Goal: Navigation & Orientation: Find specific page/section

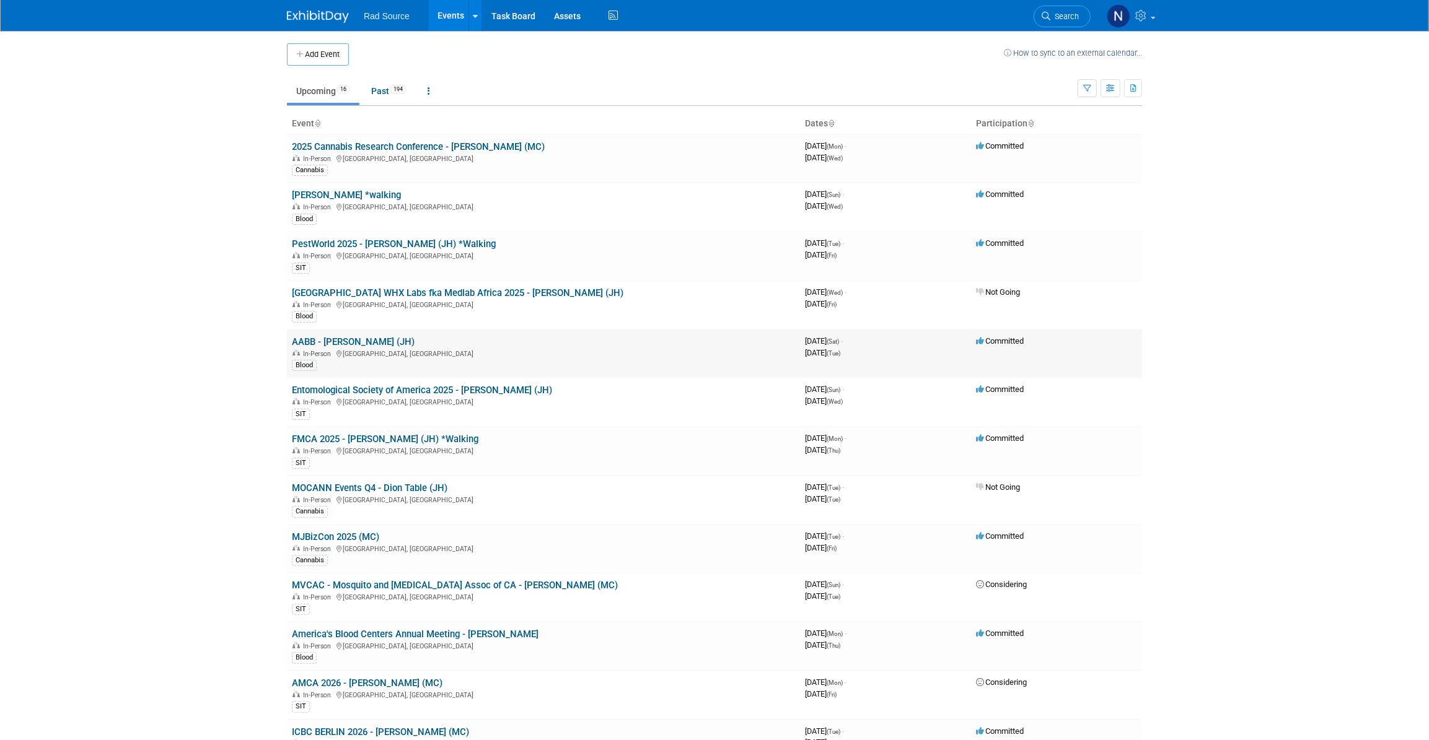
click at [330, 344] on link "AABB - [PERSON_NAME] (JH)" at bounding box center [353, 341] width 123 height 11
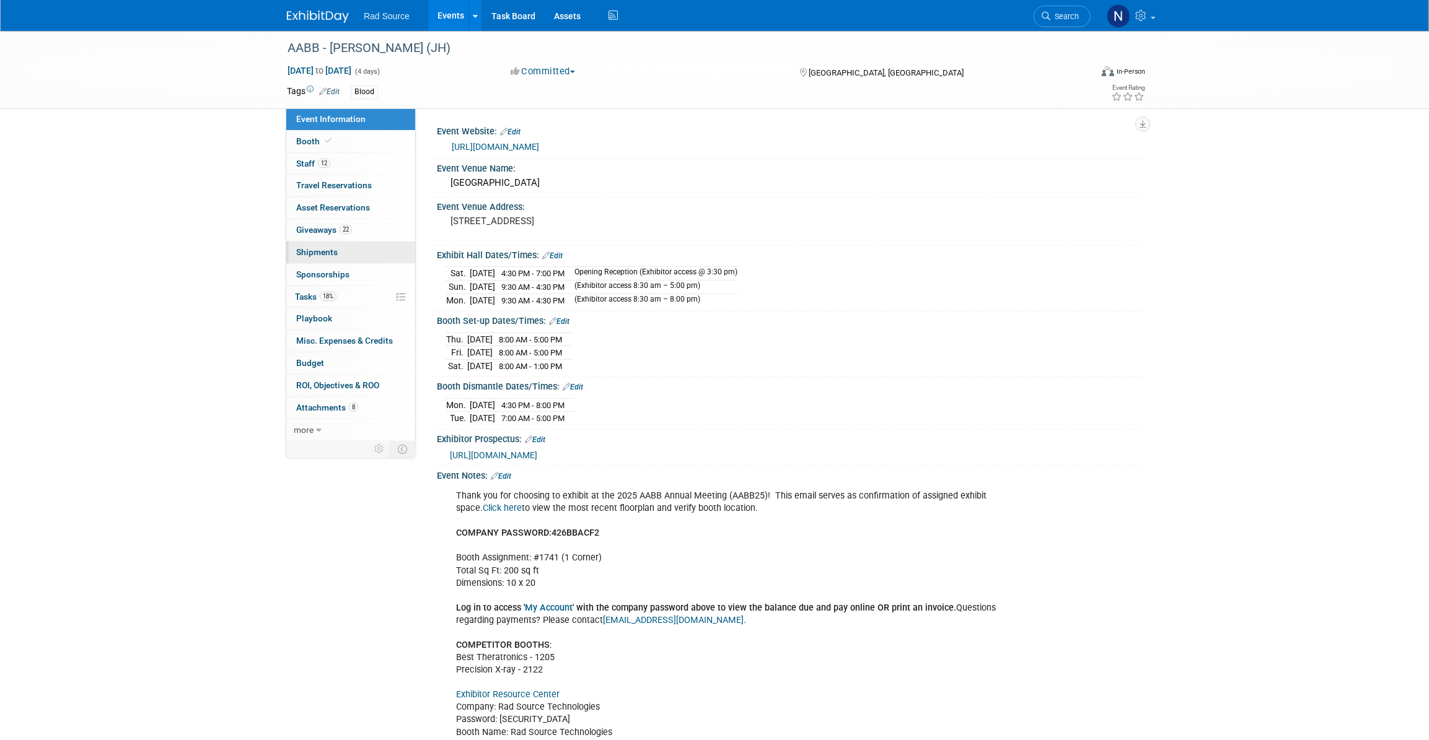
click at [314, 255] on span "Shipments 0" at bounding box center [317, 252] width 42 height 10
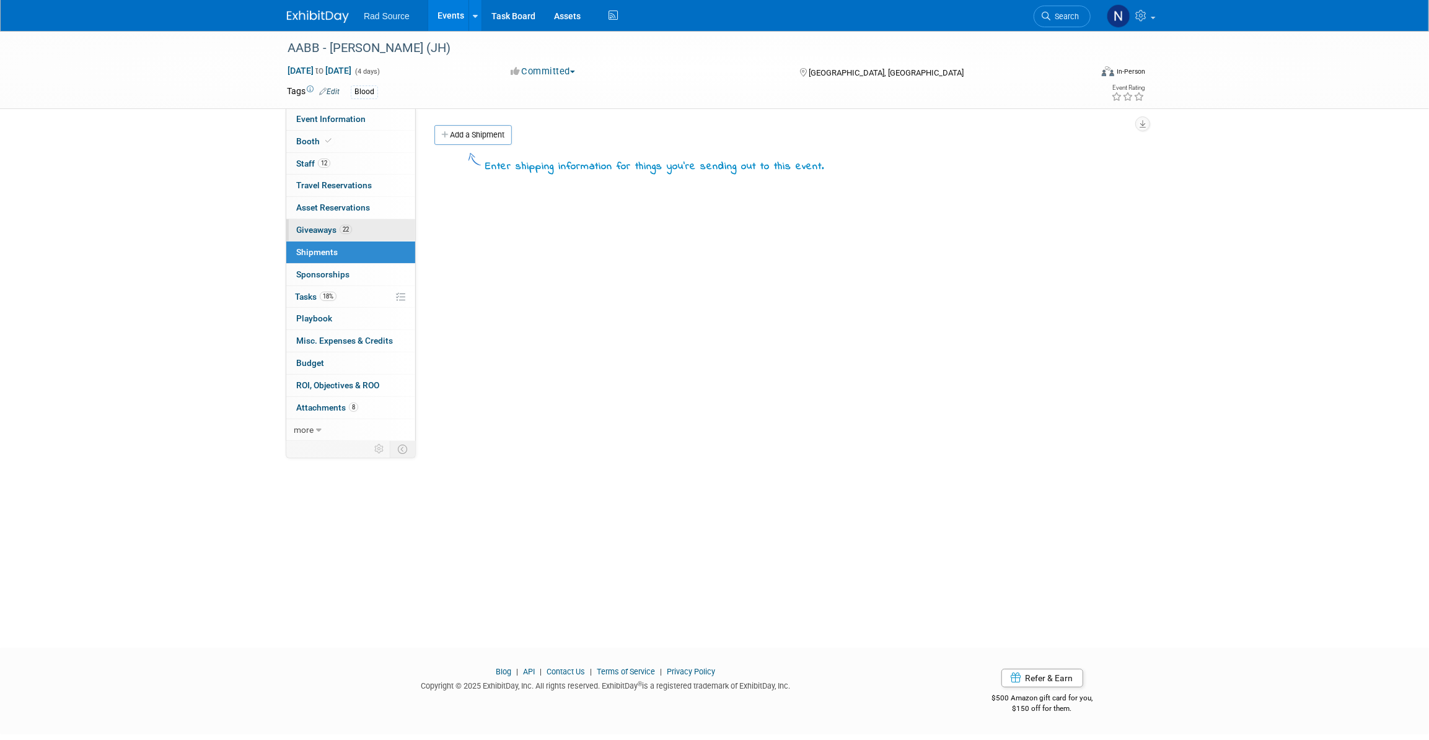
click at [313, 229] on span "Giveaways 22" at bounding box center [324, 230] width 56 height 10
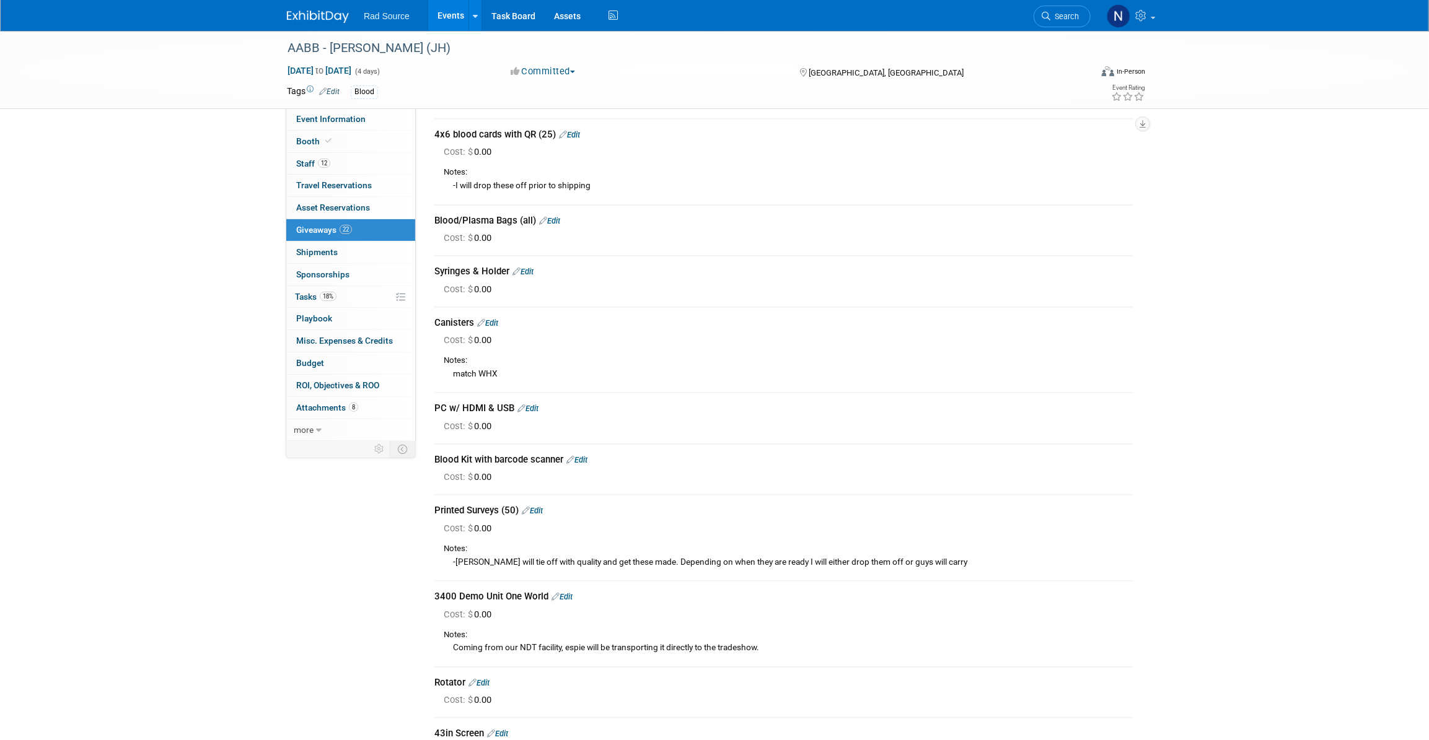
scroll to position [355, 0]
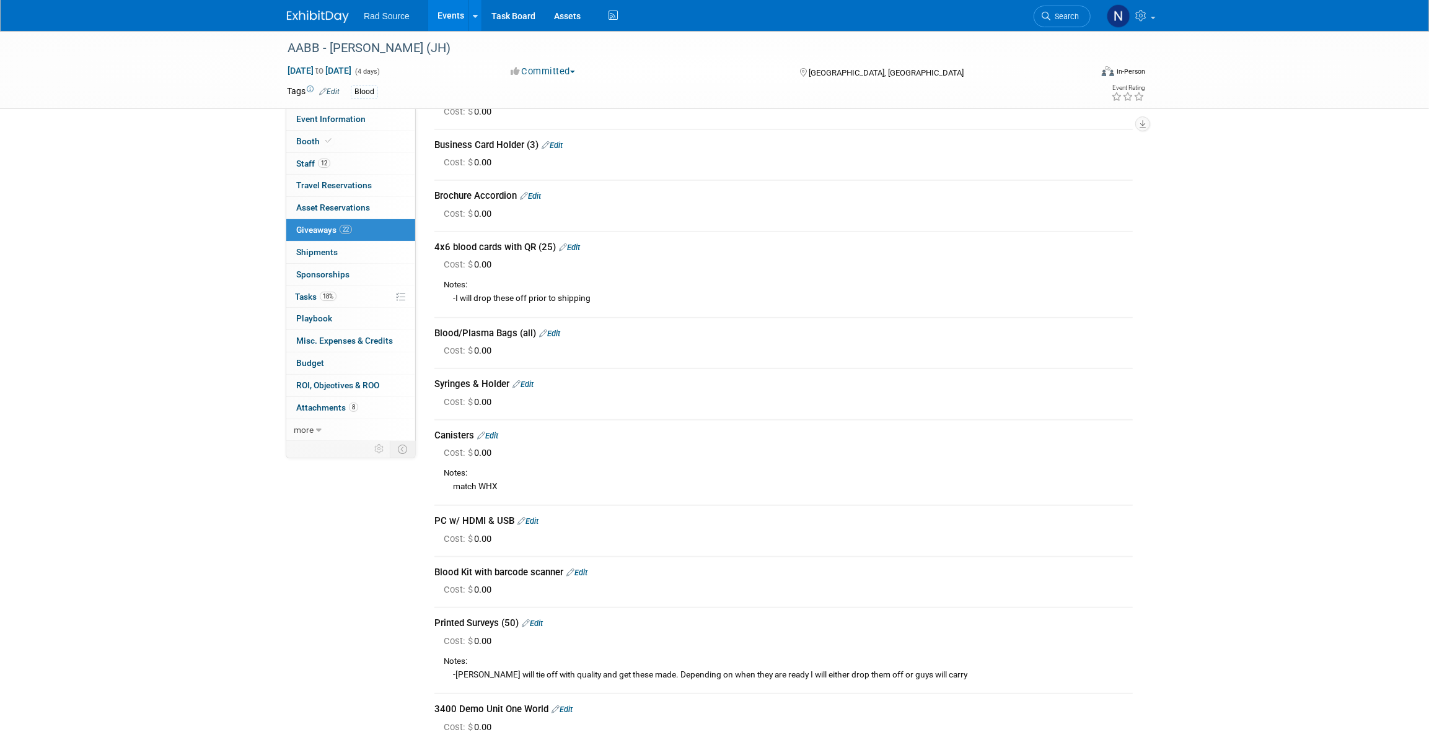
click at [320, 12] on img at bounding box center [318, 17] width 62 height 12
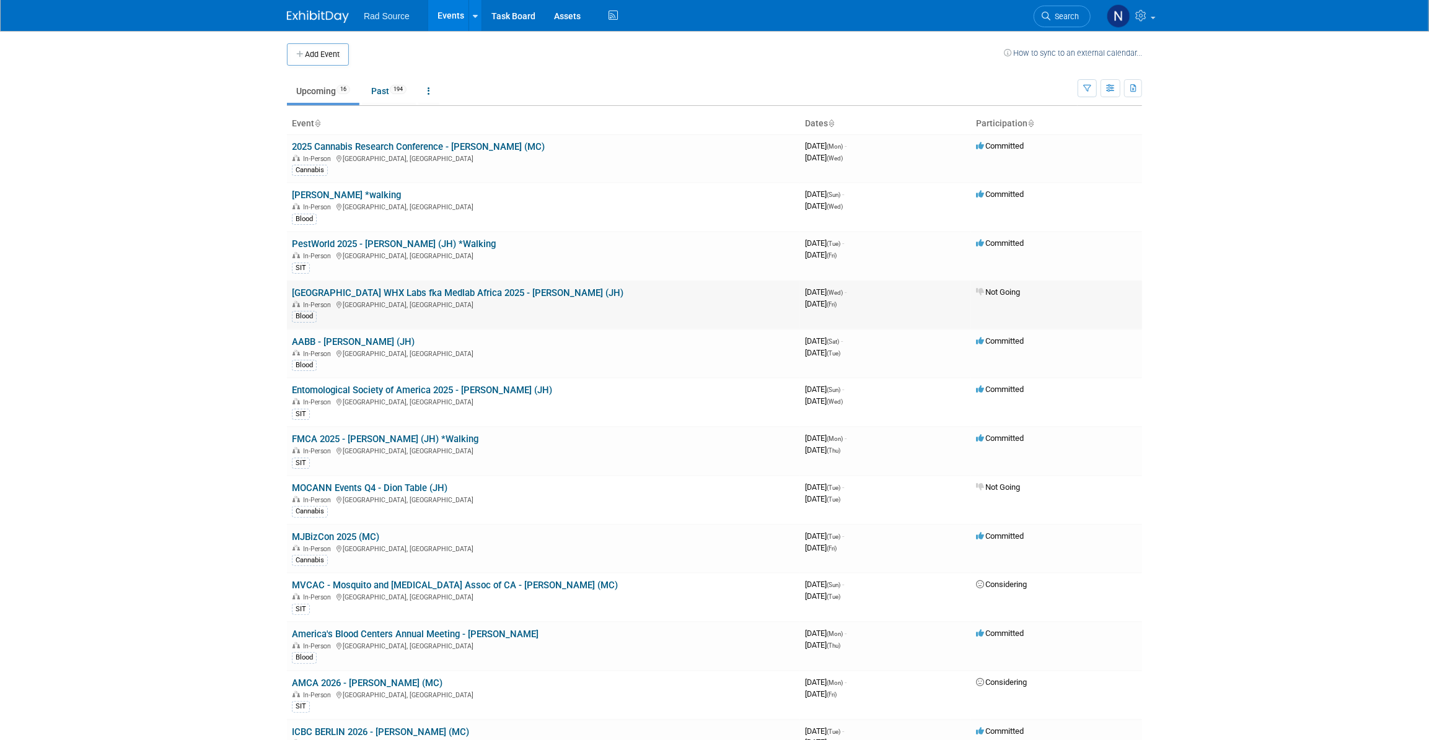
click at [376, 294] on link "Nairobi WHX Labs fka Medlab Africa 2025 - George (JH)" at bounding box center [457, 292] width 331 height 11
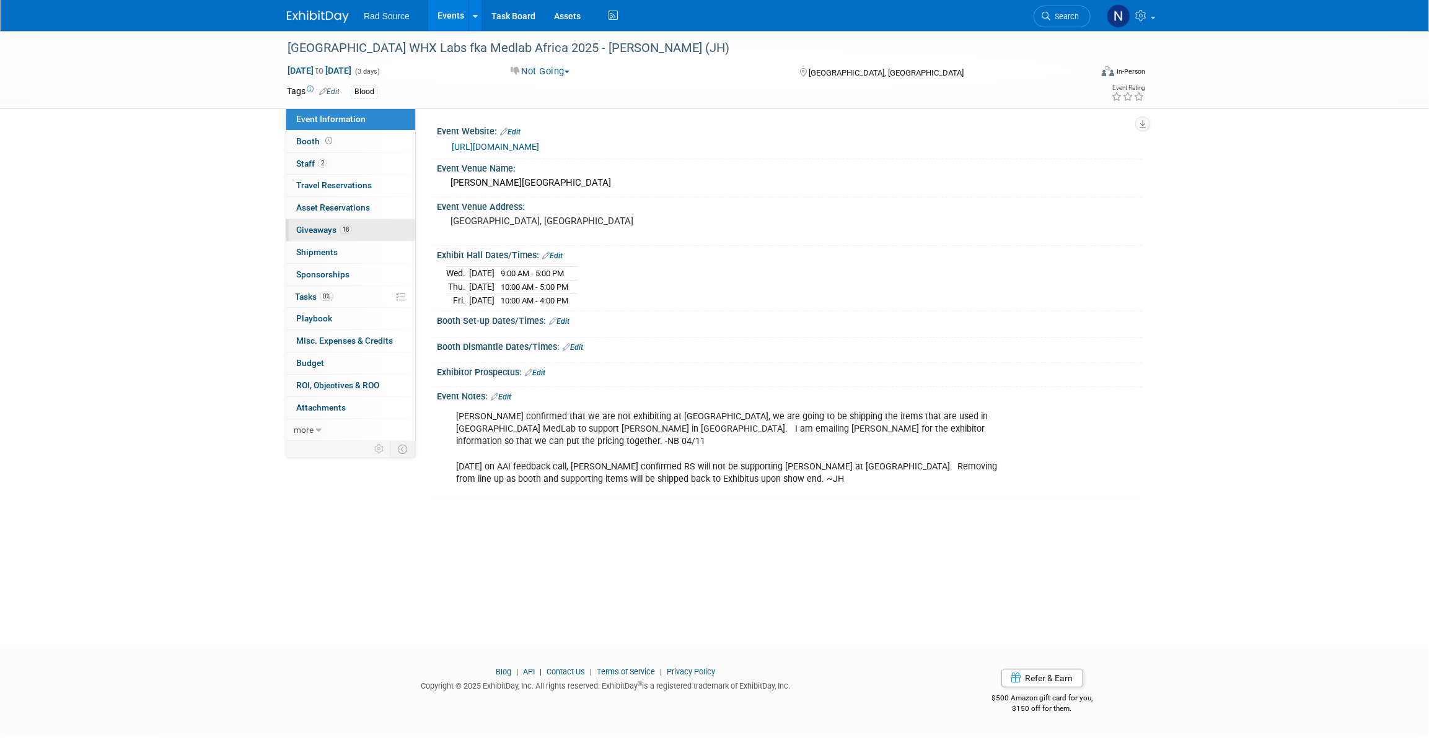
click at [322, 234] on span "Giveaways 18" at bounding box center [324, 230] width 56 height 10
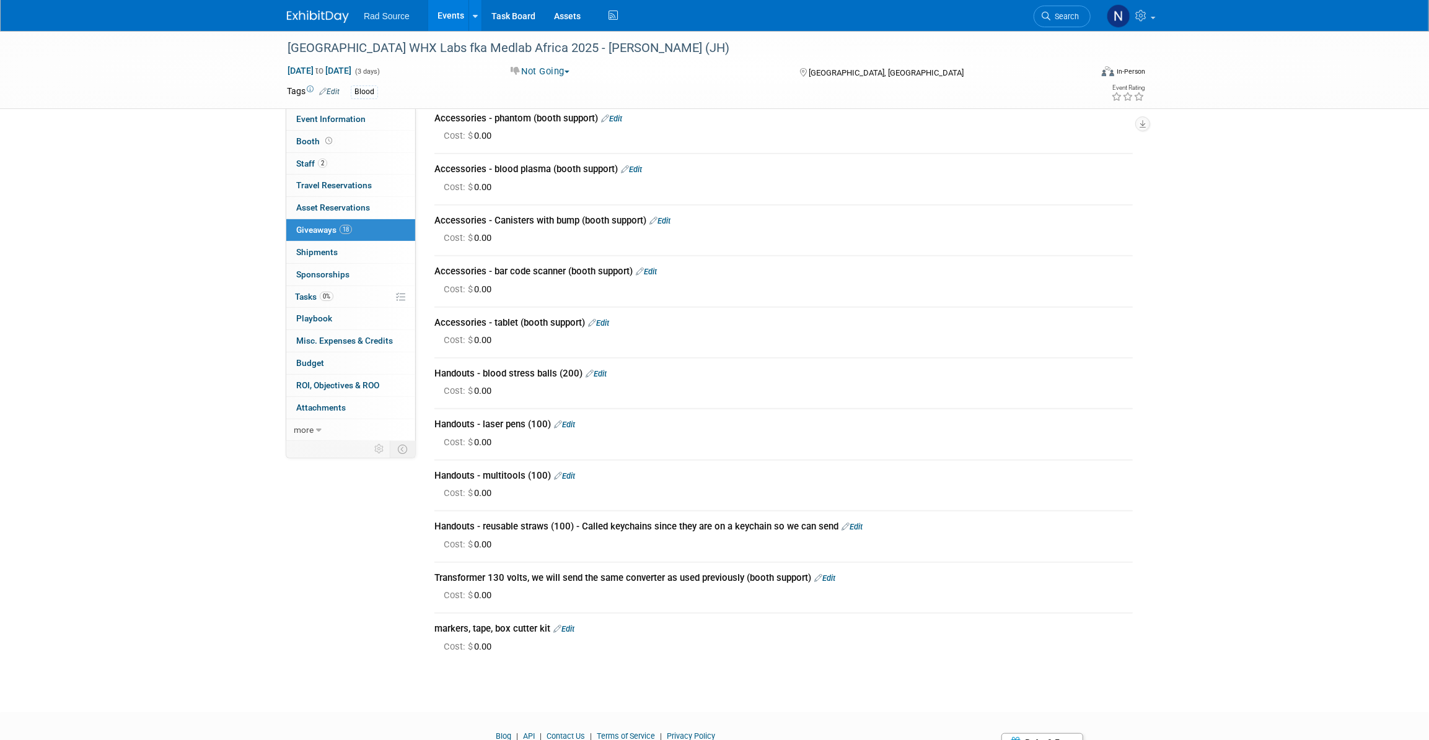
scroll to position [357, 0]
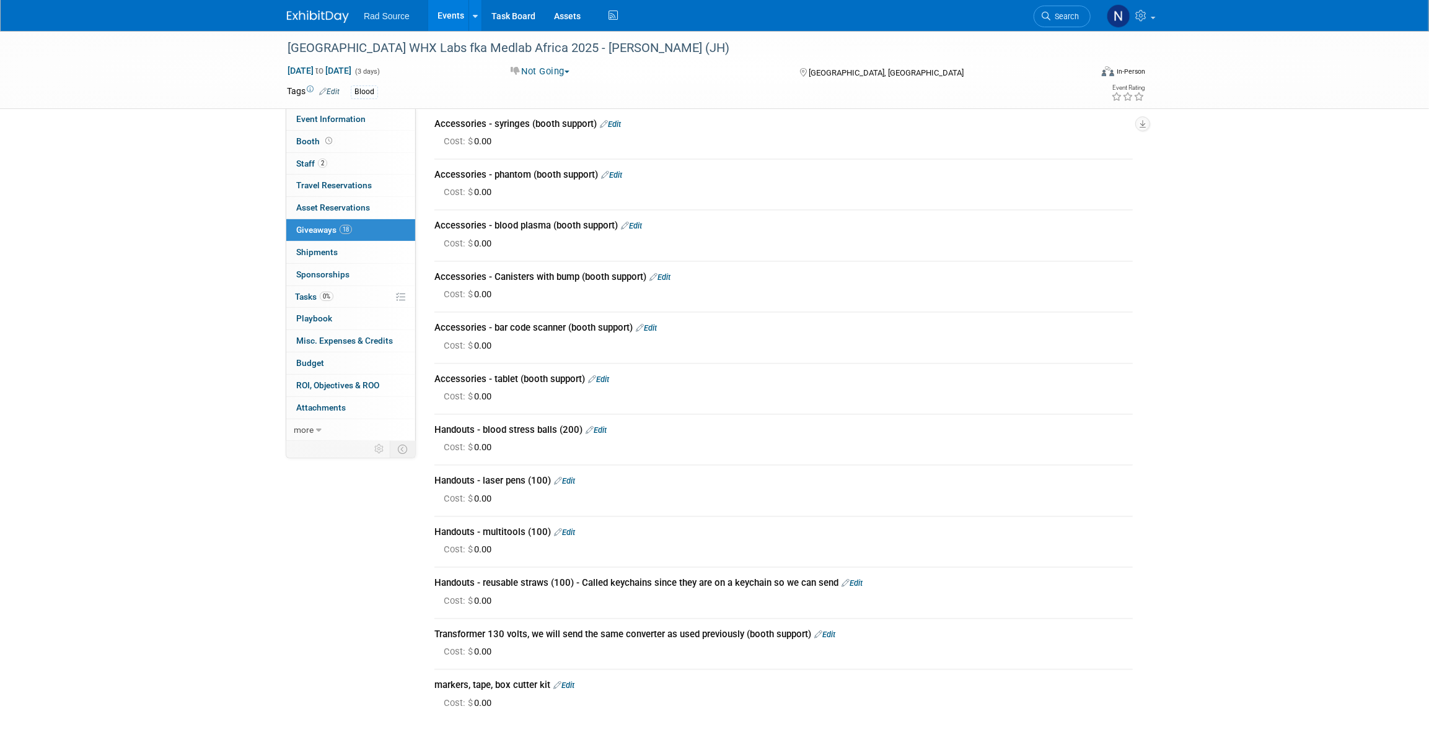
click at [326, 17] on img at bounding box center [318, 17] width 62 height 12
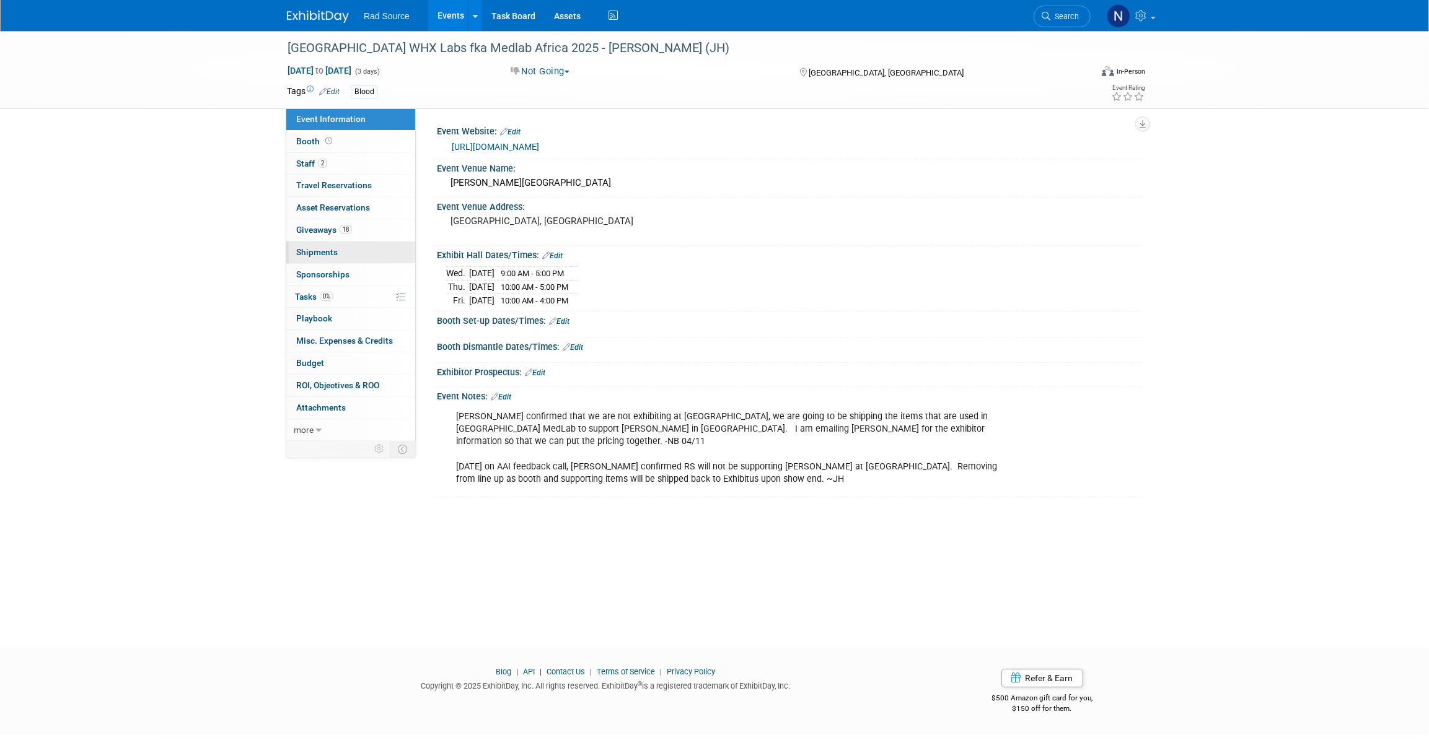
click at [316, 254] on span "Shipments 0" at bounding box center [317, 252] width 42 height 10
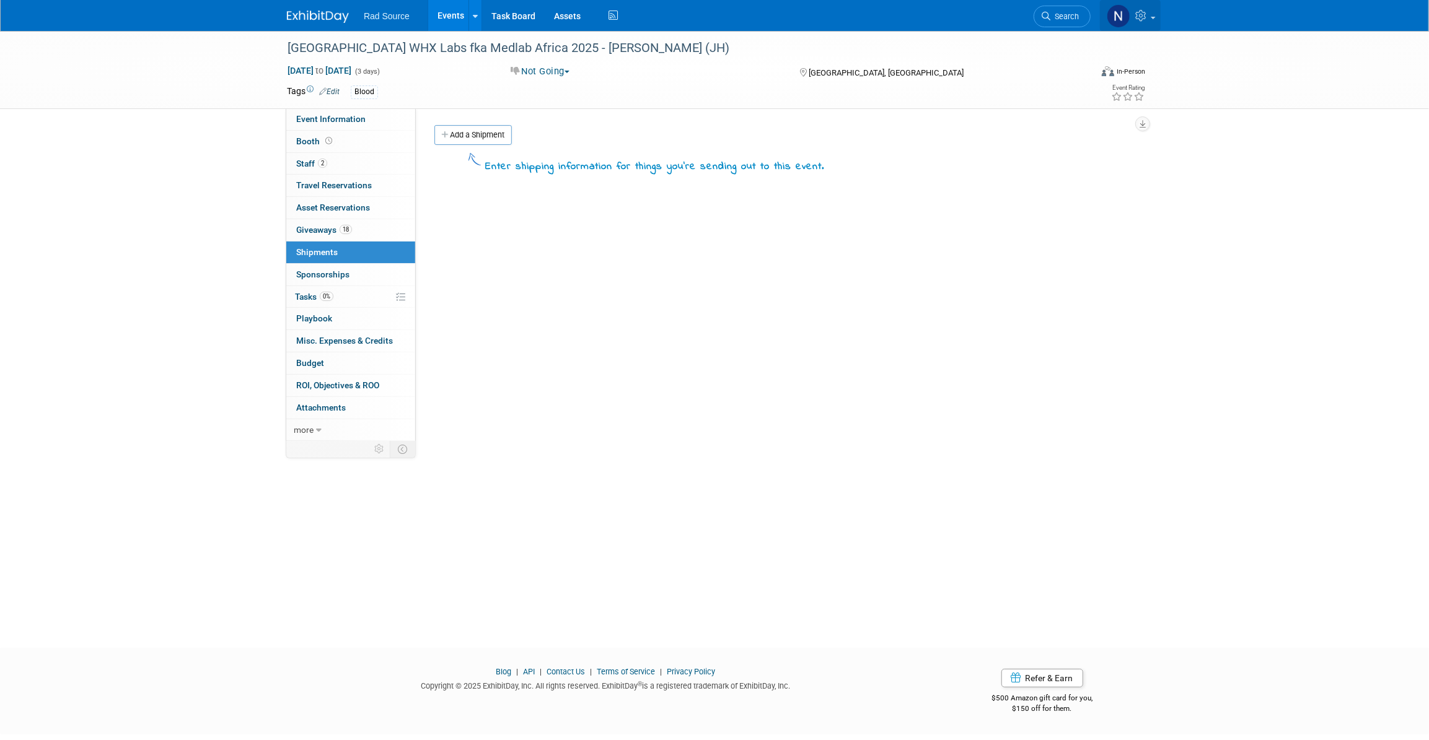
click at [1135, 19] on icon at bounding box center [1142, 15] width 14 height 11
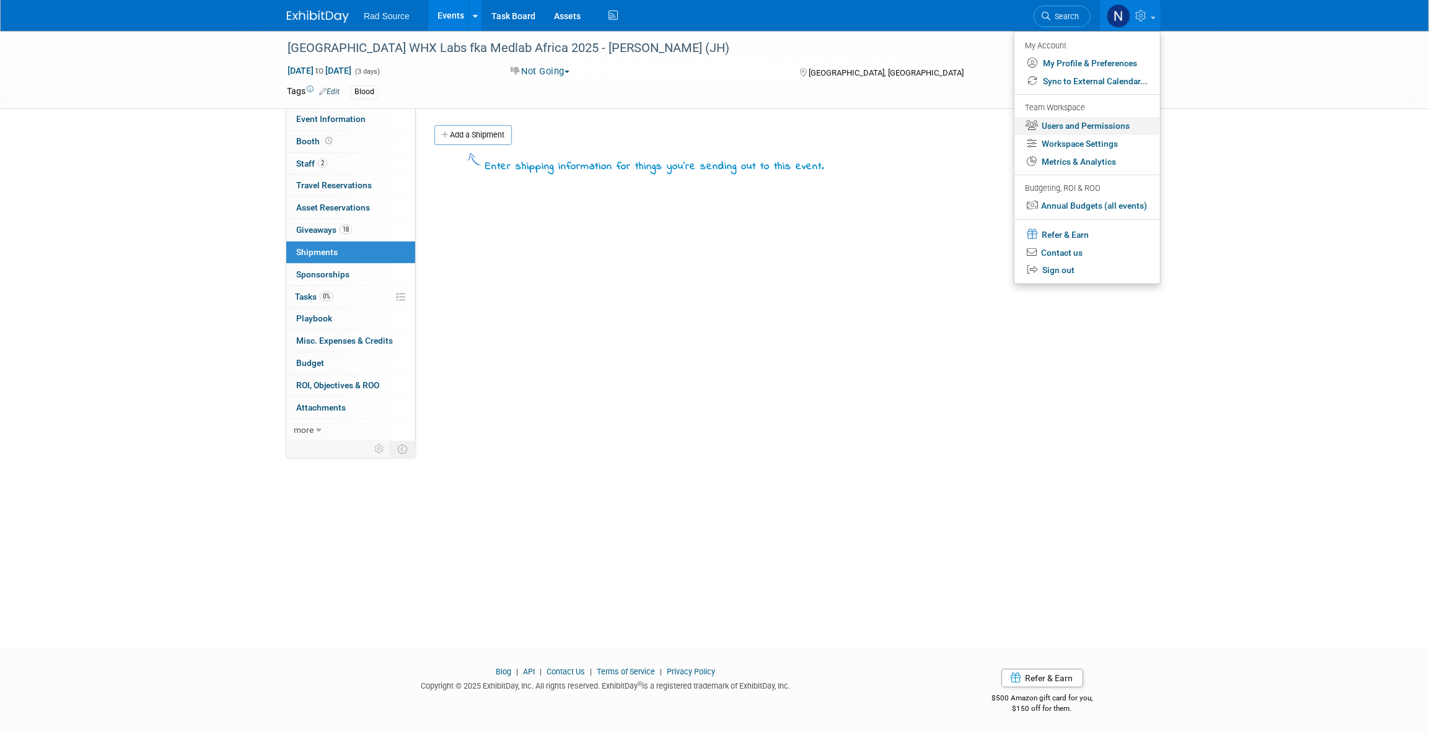
click at [1049, 128] on link "Users and Permissions" at bounding box center [1087, 126] width 146 height 18
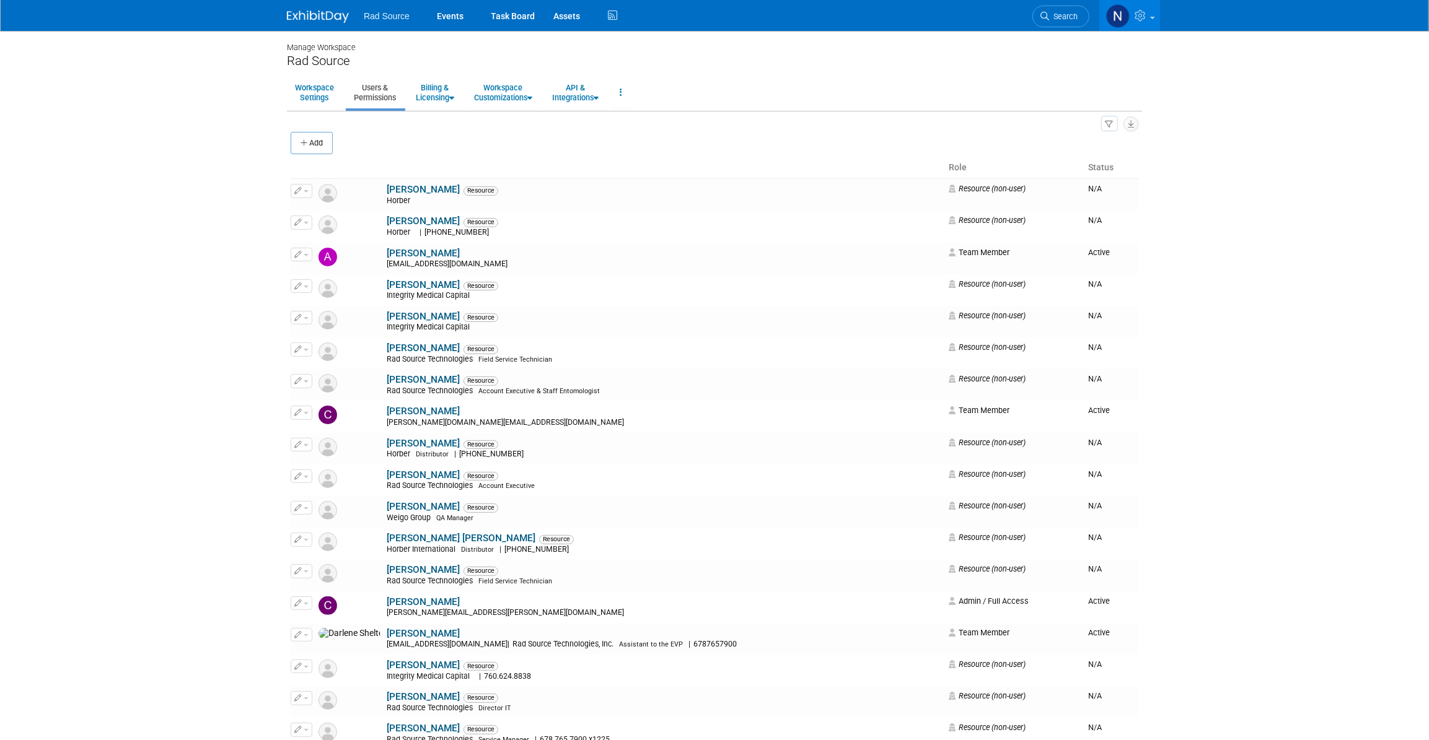
click at [328, 16] on img at bounding box center [318, 17] width 62 height 12
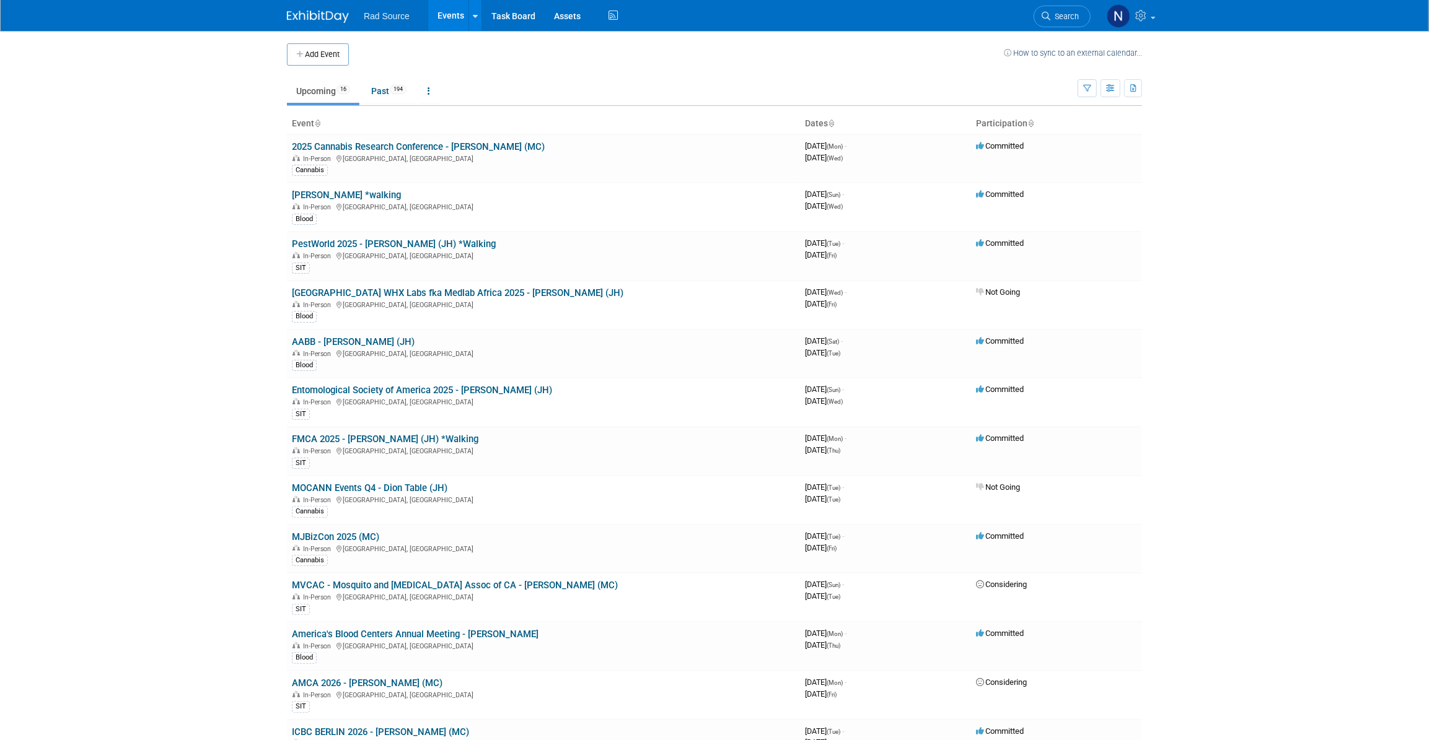
click at [328, 16] on img at bounding box center [318, 17] width 62 height 12
click at [361, 149] on link "2025 Cannabis Research Conference - [PERSON_NAME] (MC)" at bounding box center [418, 146] width 253 height 11
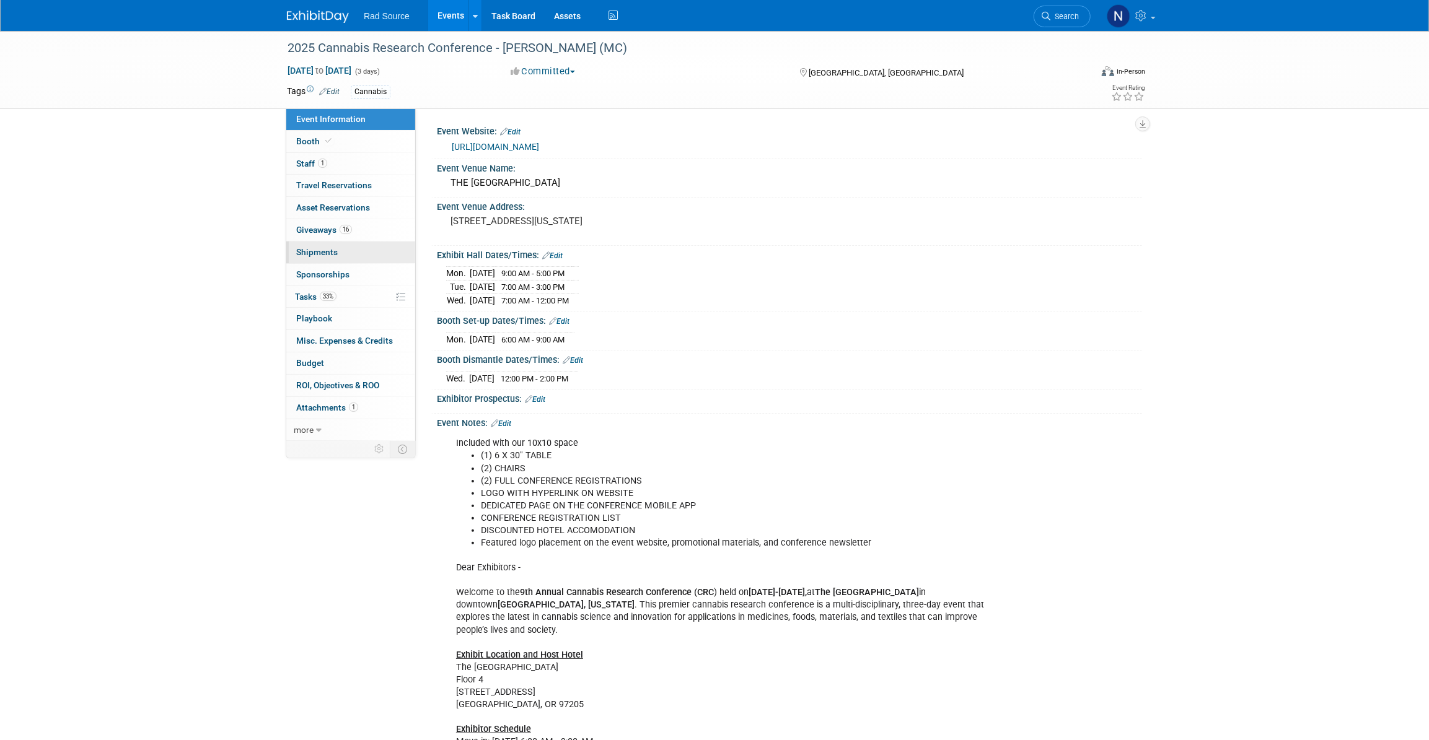
click at [315, 253] on span "Shipments 0" at bounding box center [317, 252] width 42 height 10
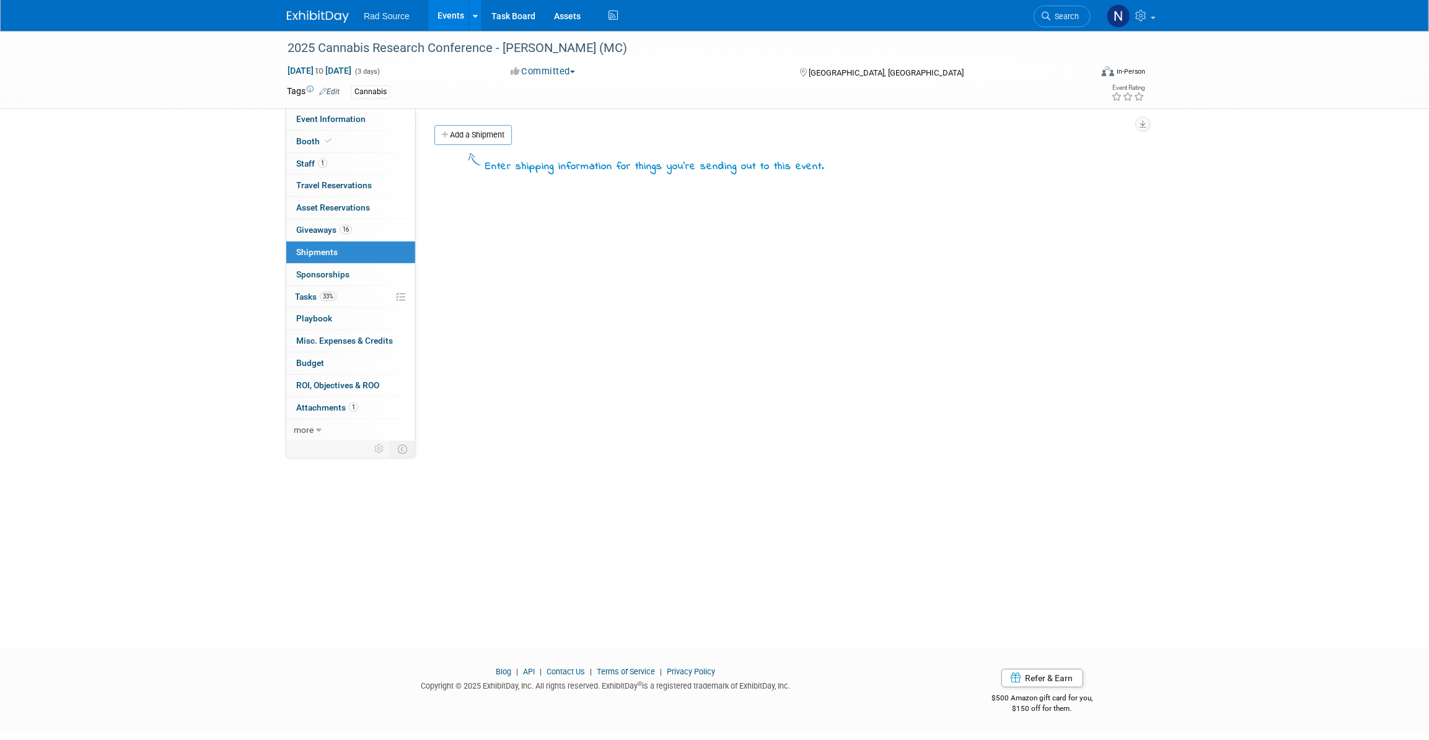
click at [300, 19] on img at bounding box center [318, 17] width 62 height 12
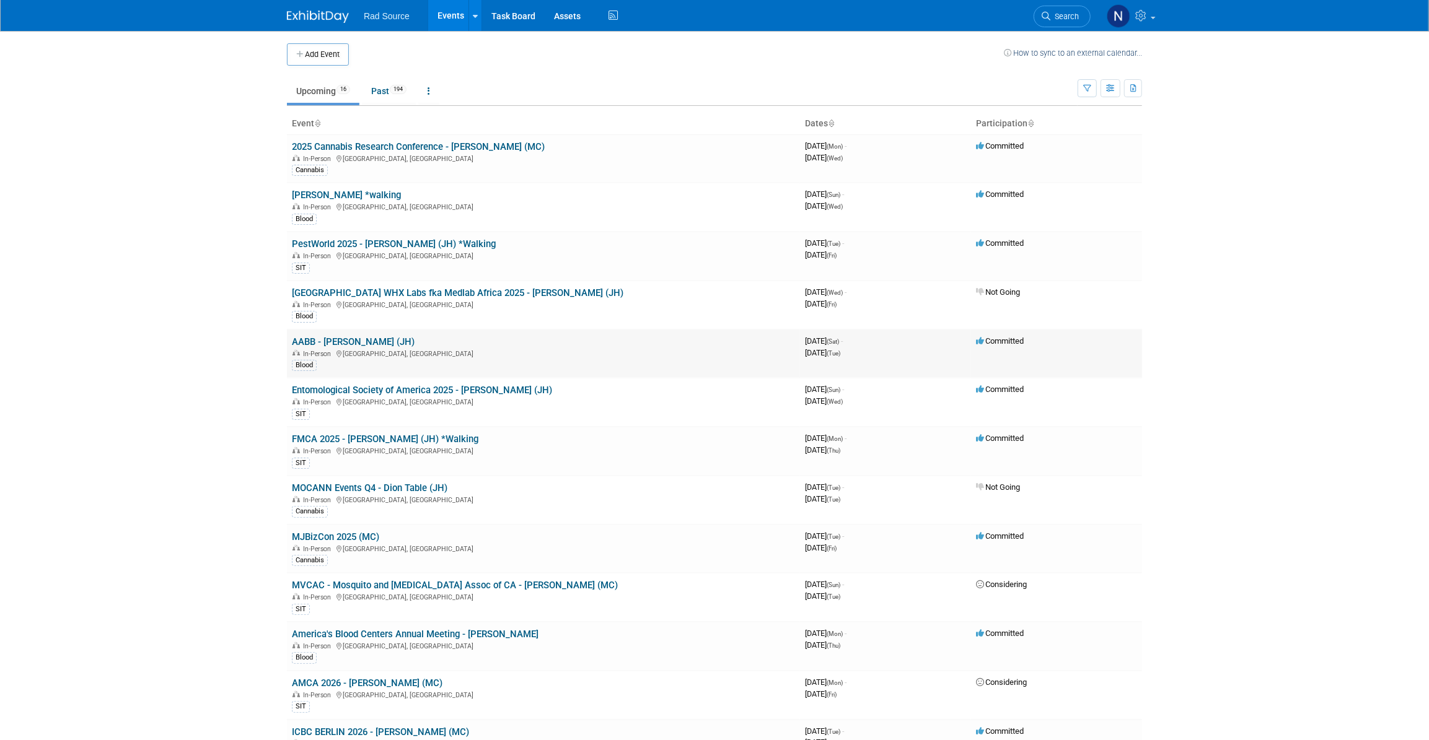
click at [349, 341] on link "AABB - [PERSON_NAME] (JH)" at bounding box center [353, 341] width 123 height 11
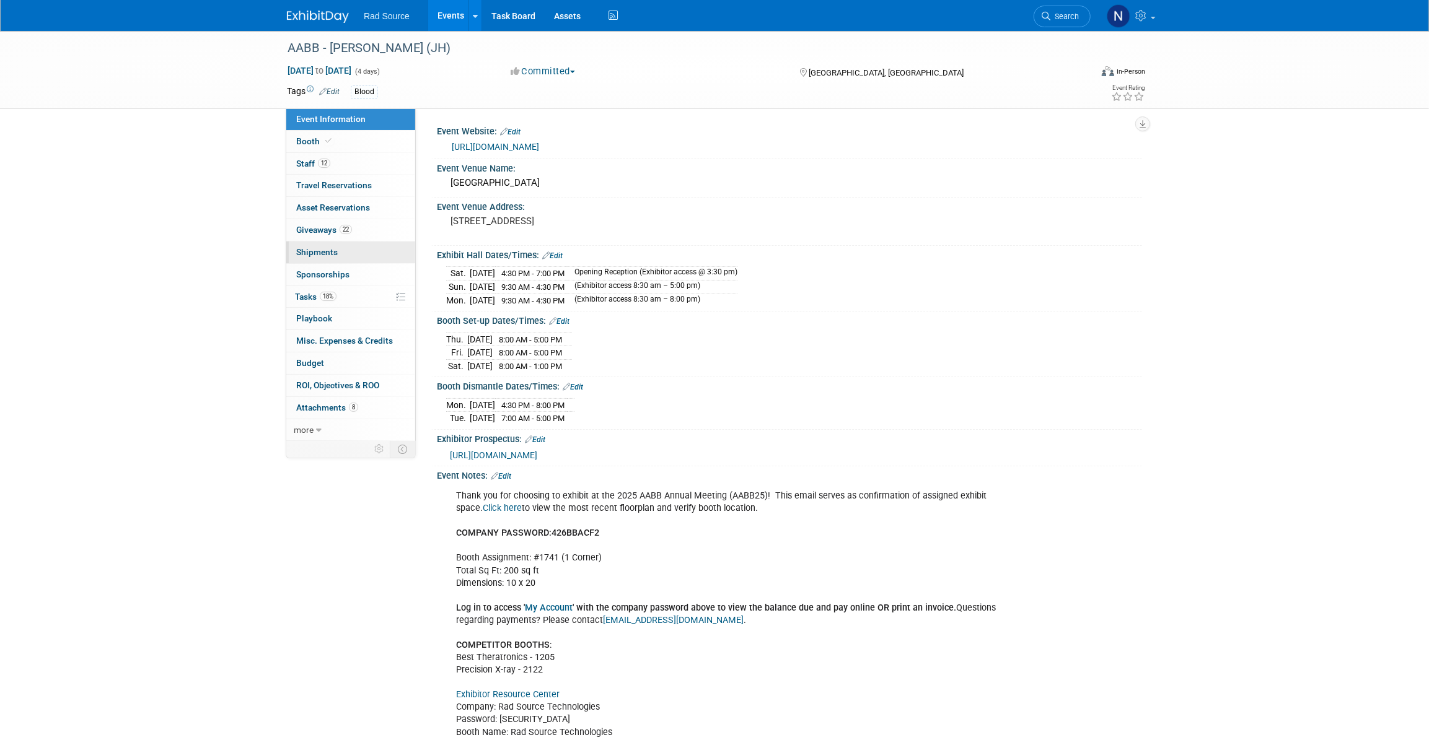
click at [312, 258] on link "0 Shipments 0" at bounding box center [350, 253] width 129 height 22
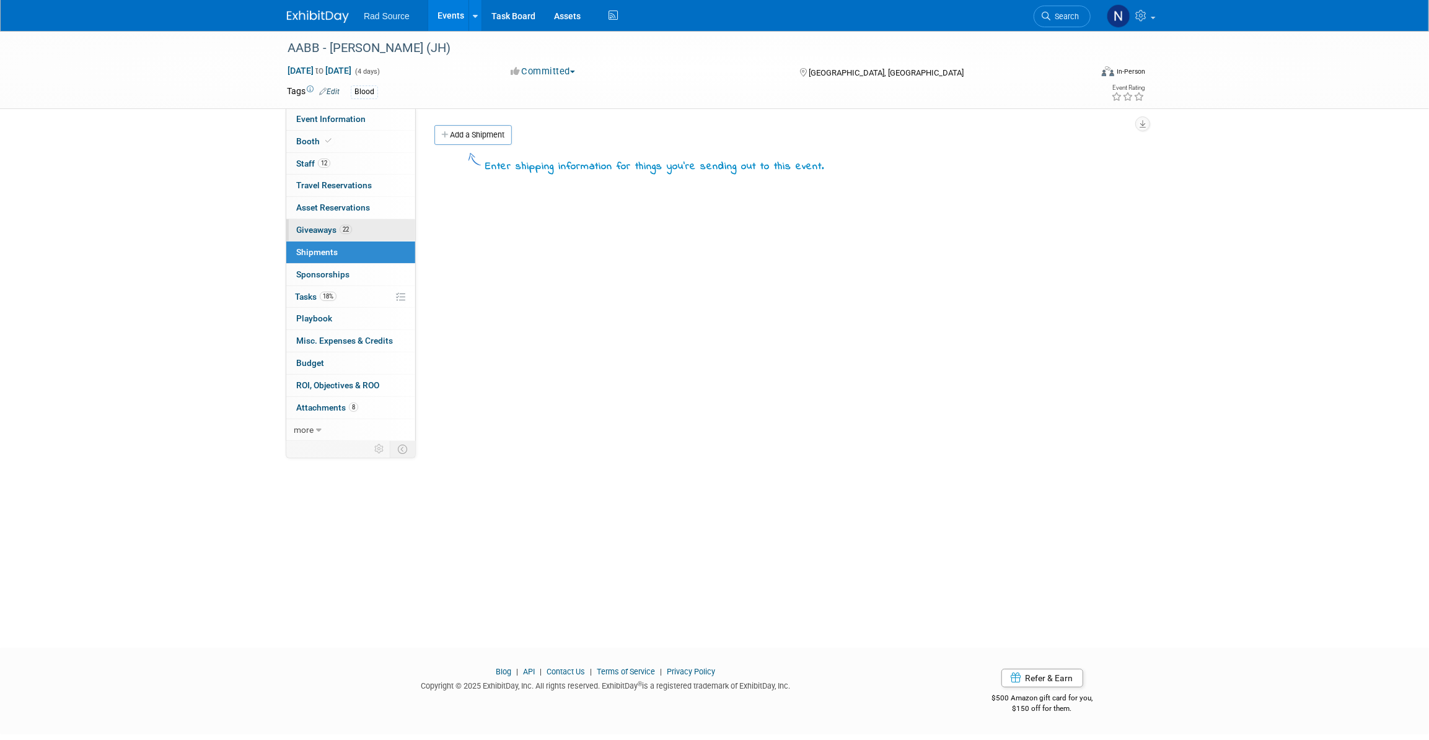
click at [317, 234] on span "Giveaways 22" at bounding box center [324, 230] width 56 height 10
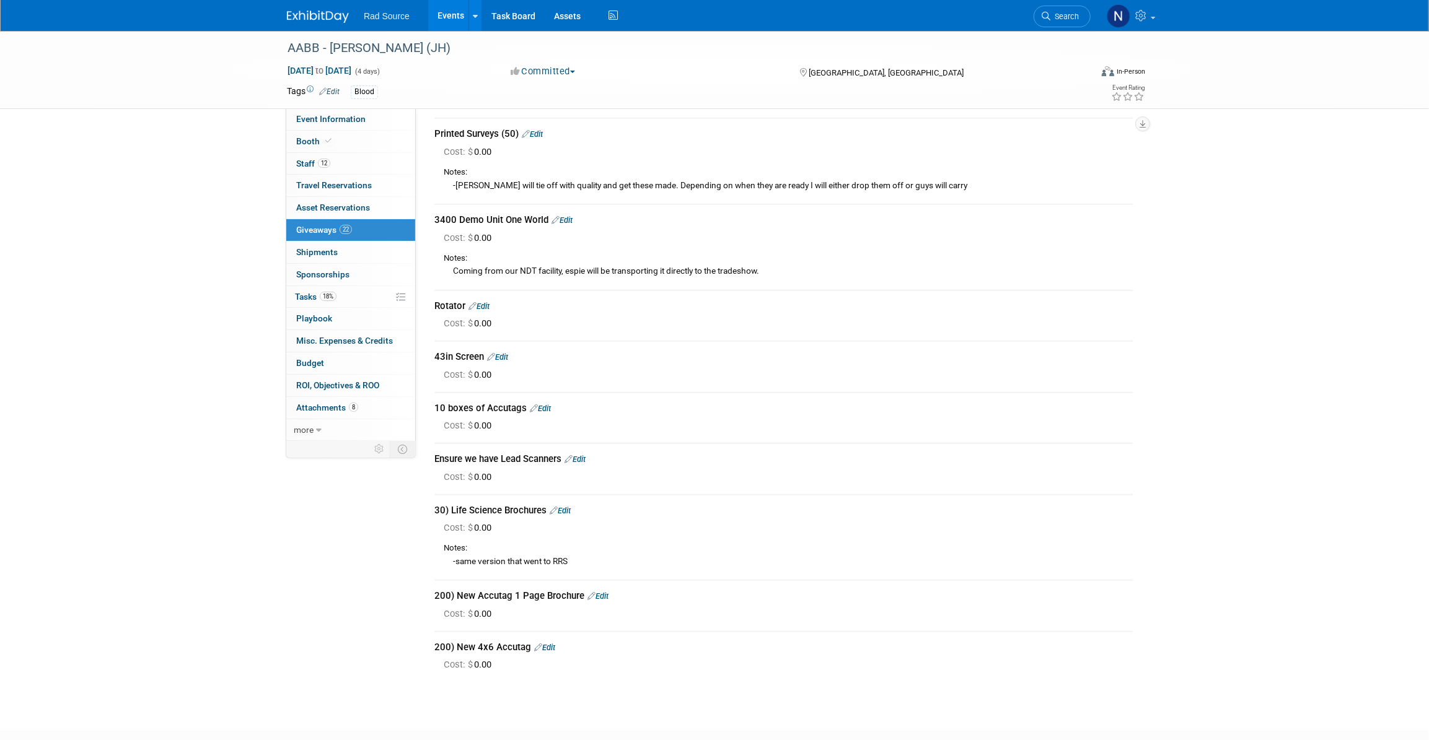
scroll to position [918, 0]
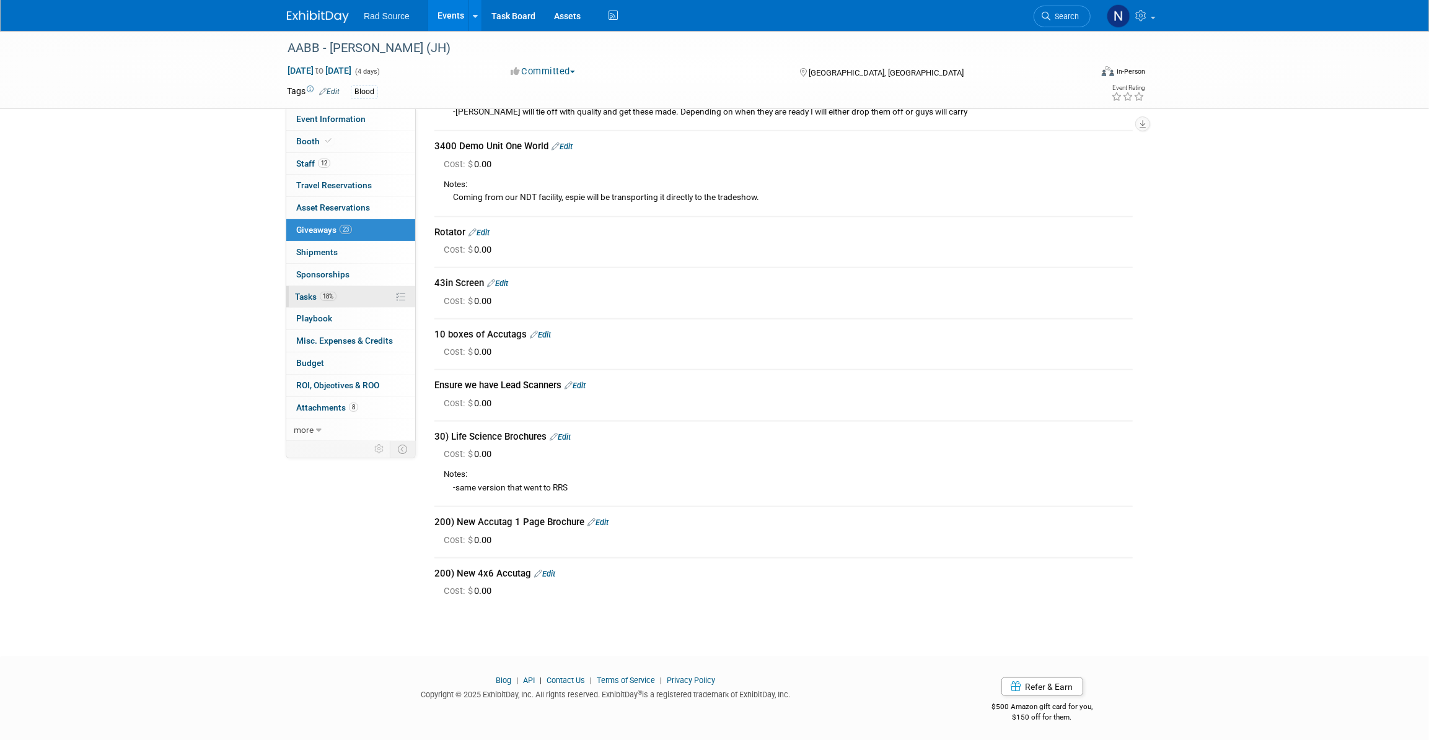
click at [325, 299] on span "18%" at bounding box center [328, 296] width 17 height 9
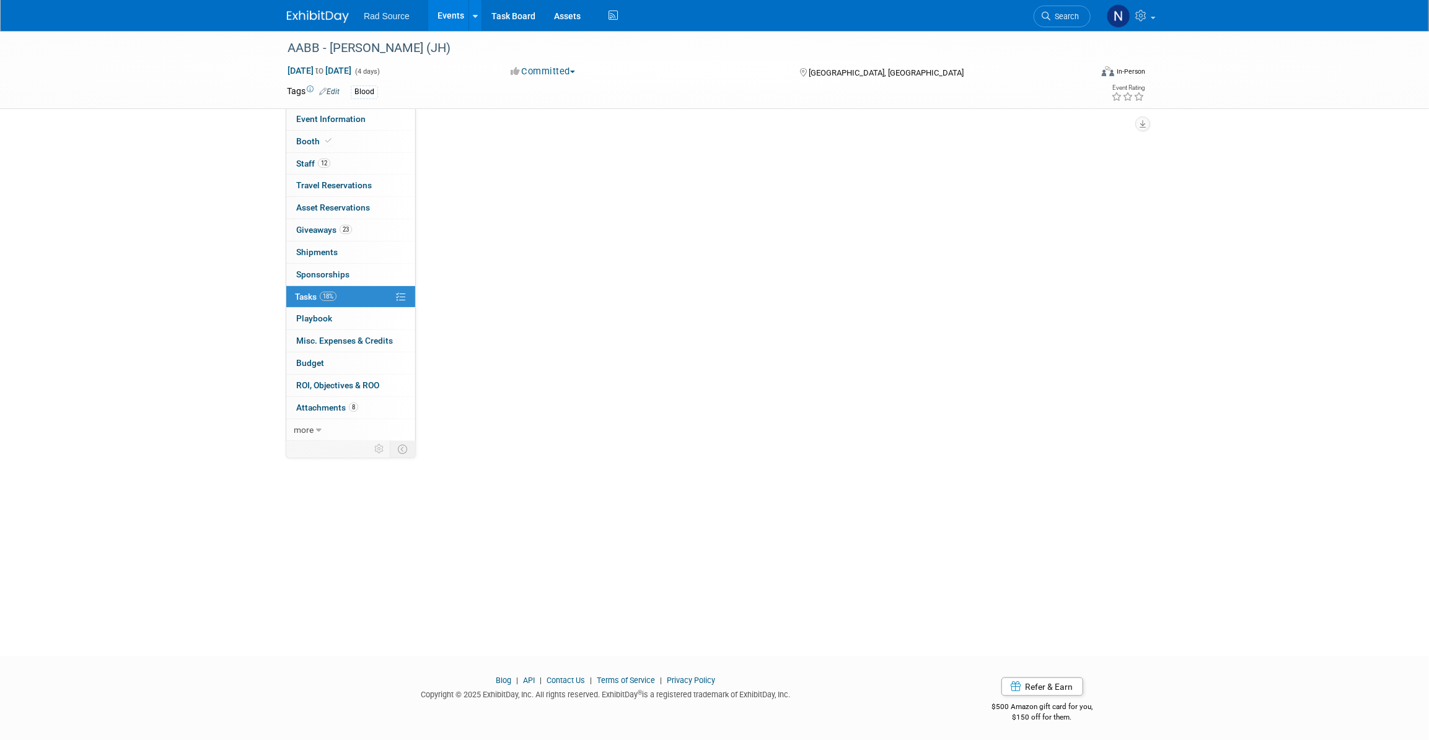
scroll to position [0, 0]
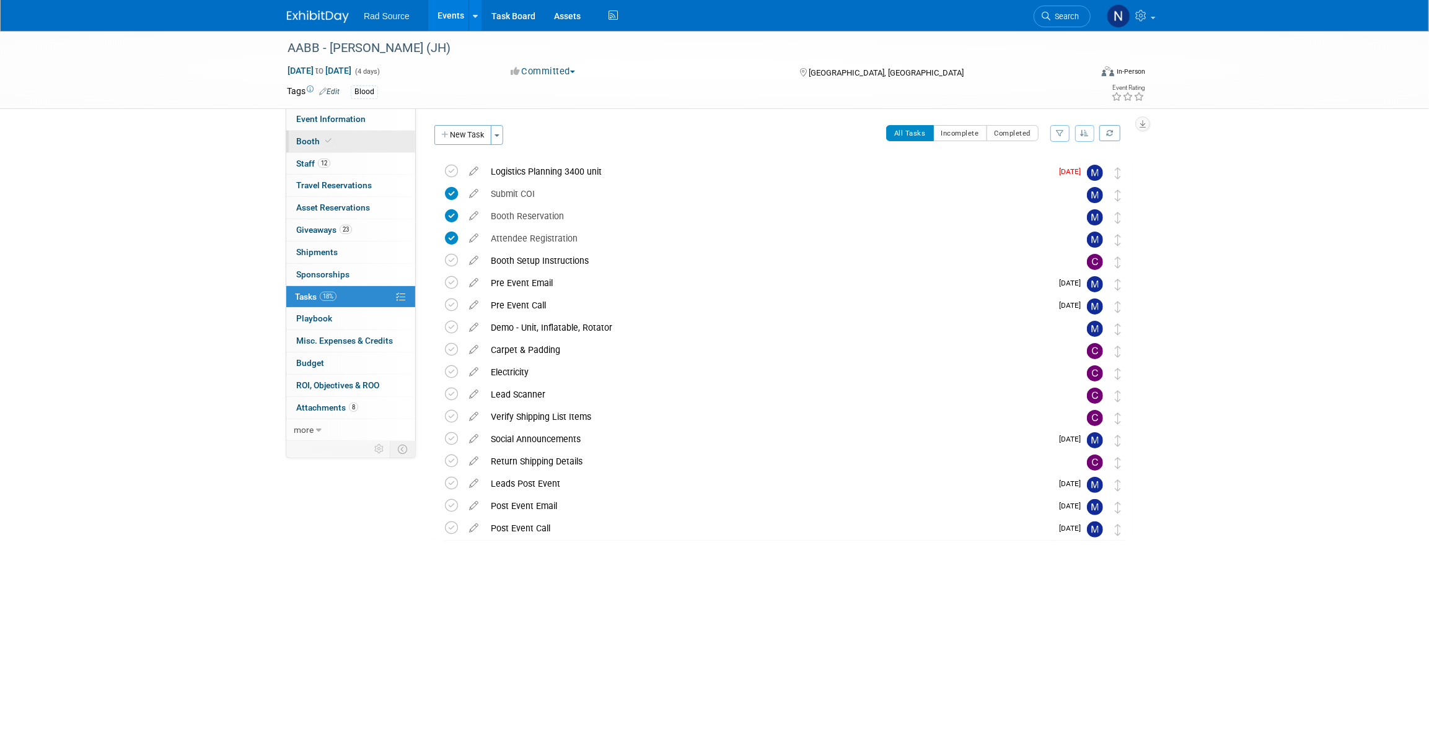
click at [300, 144] on span "Booth" at bounding box center [315, 141] width 38 height 10
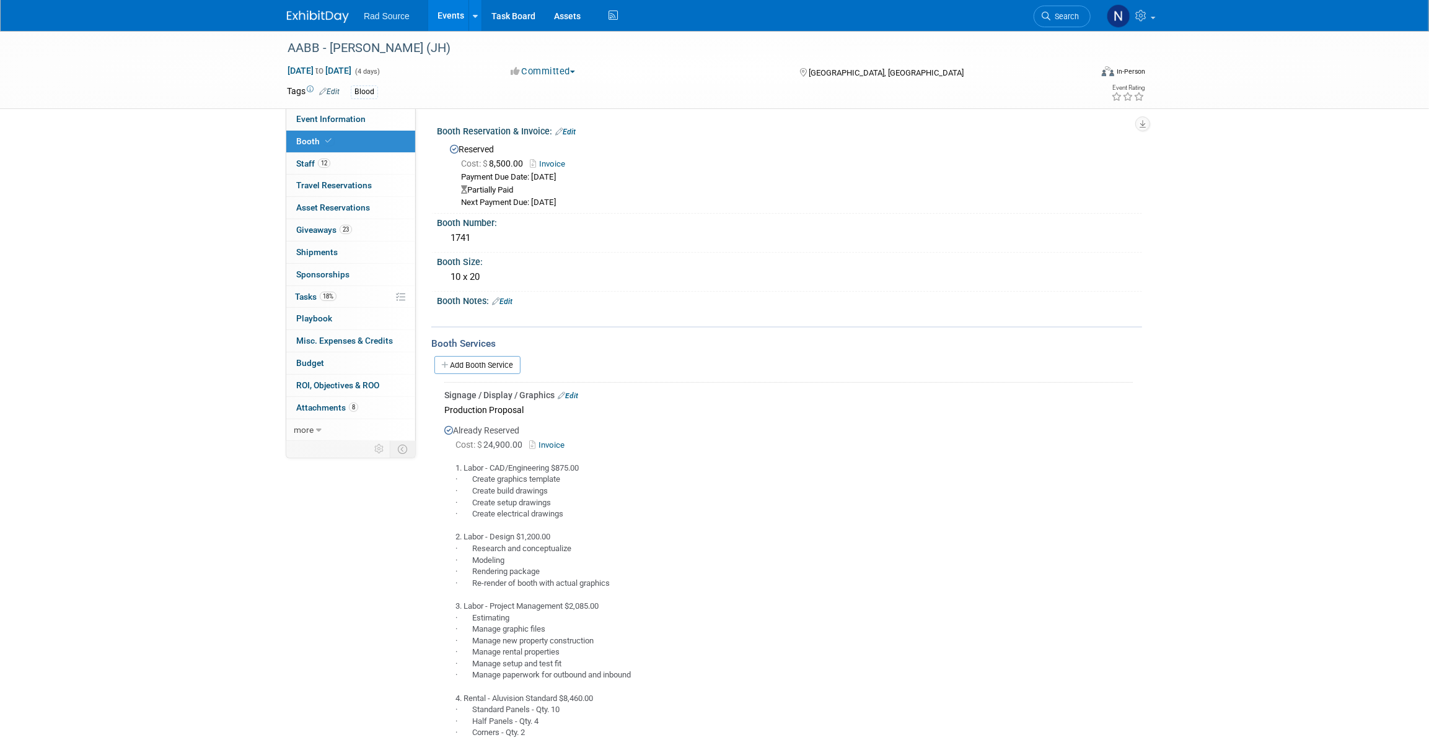
click at [303, 131] on link "Booth" at bounding box center [350, 142] width 129 height 22
click at [303, 124] on link "Event Information" at bounding box center [350, 119] width 129 height 22
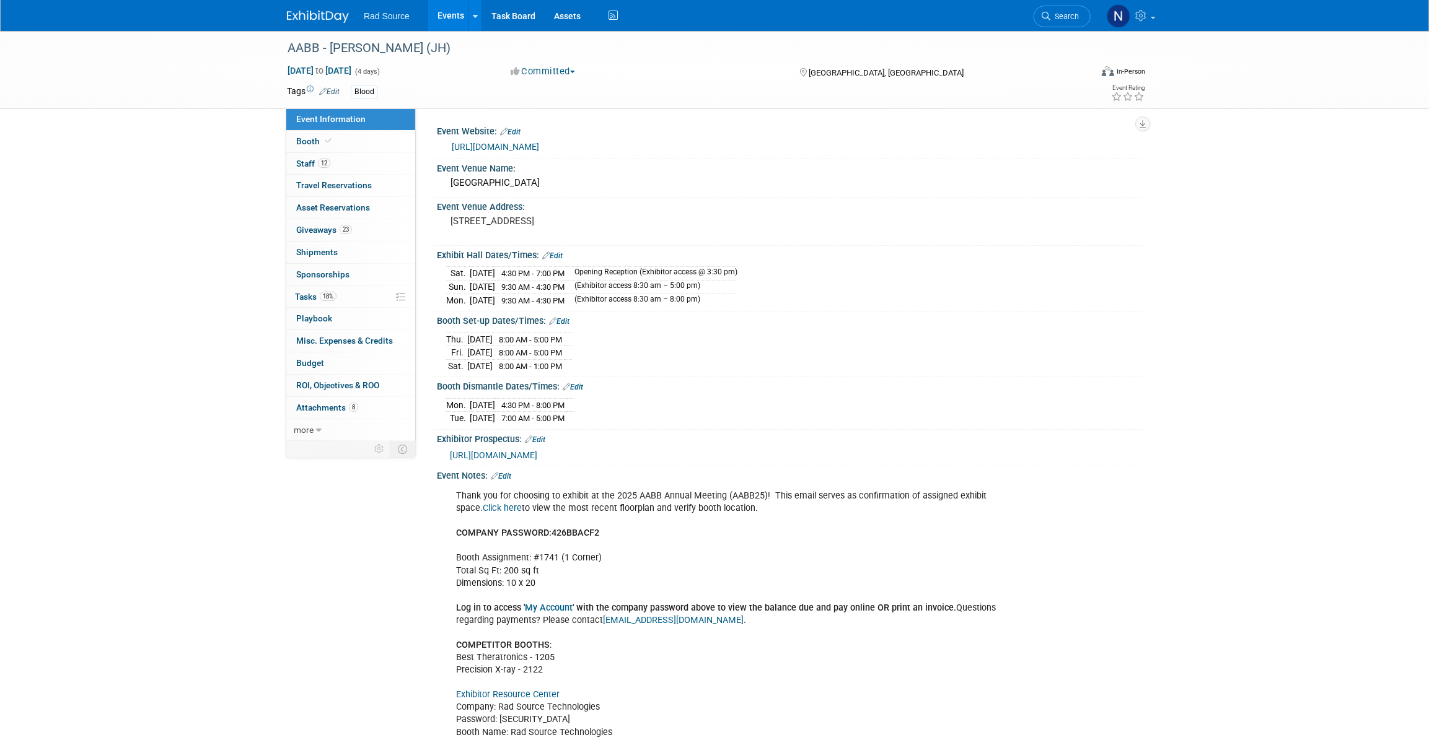
scroll to position [105, 0]
click at [312, 160] on span "Staff 12" at bounding box center [313, 164] width 34 height 10
